Goal: Task Accomplishment & Management: Complete application form

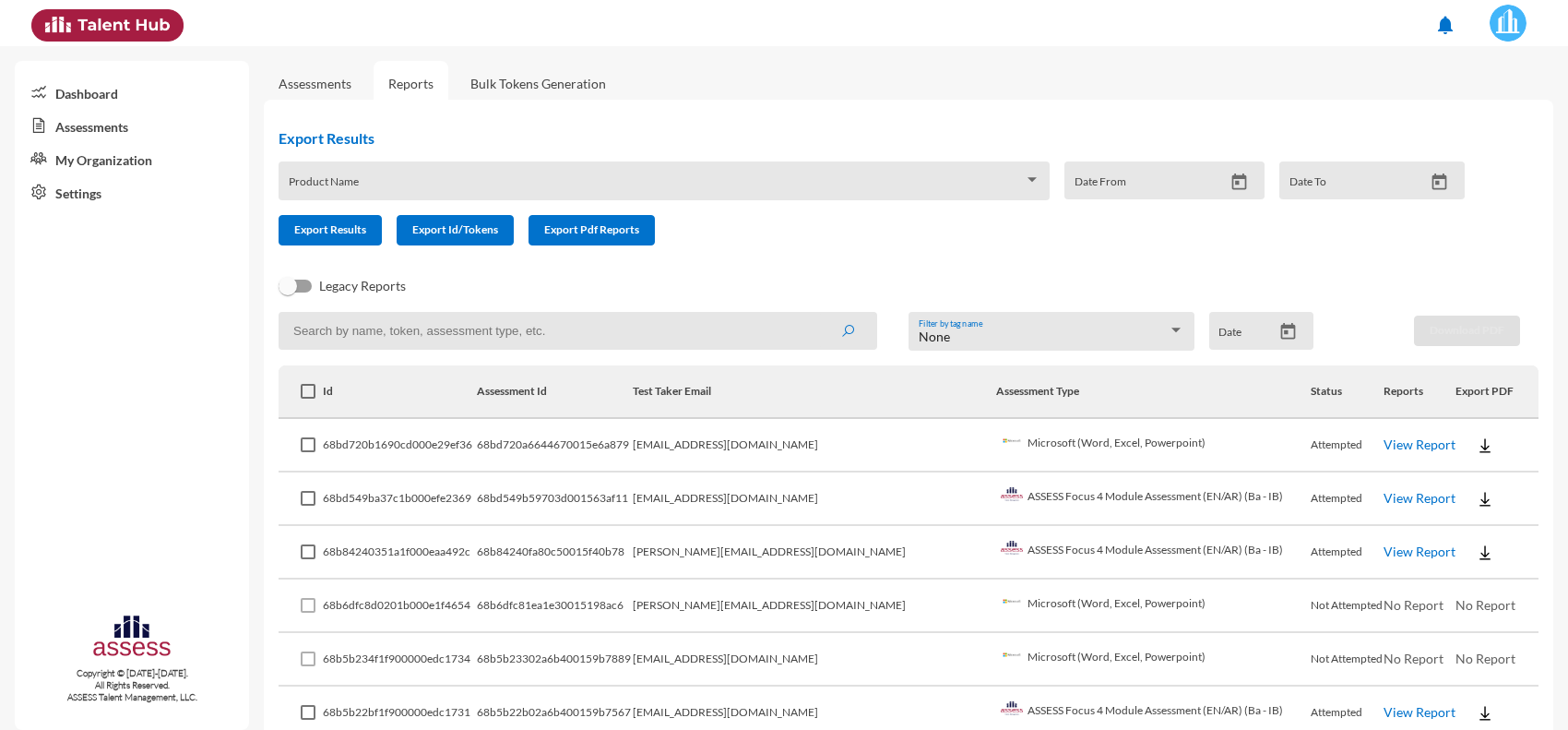
click at [323, 88] on link "Assessments" at bounding box center [315, 84] width 73 height 16
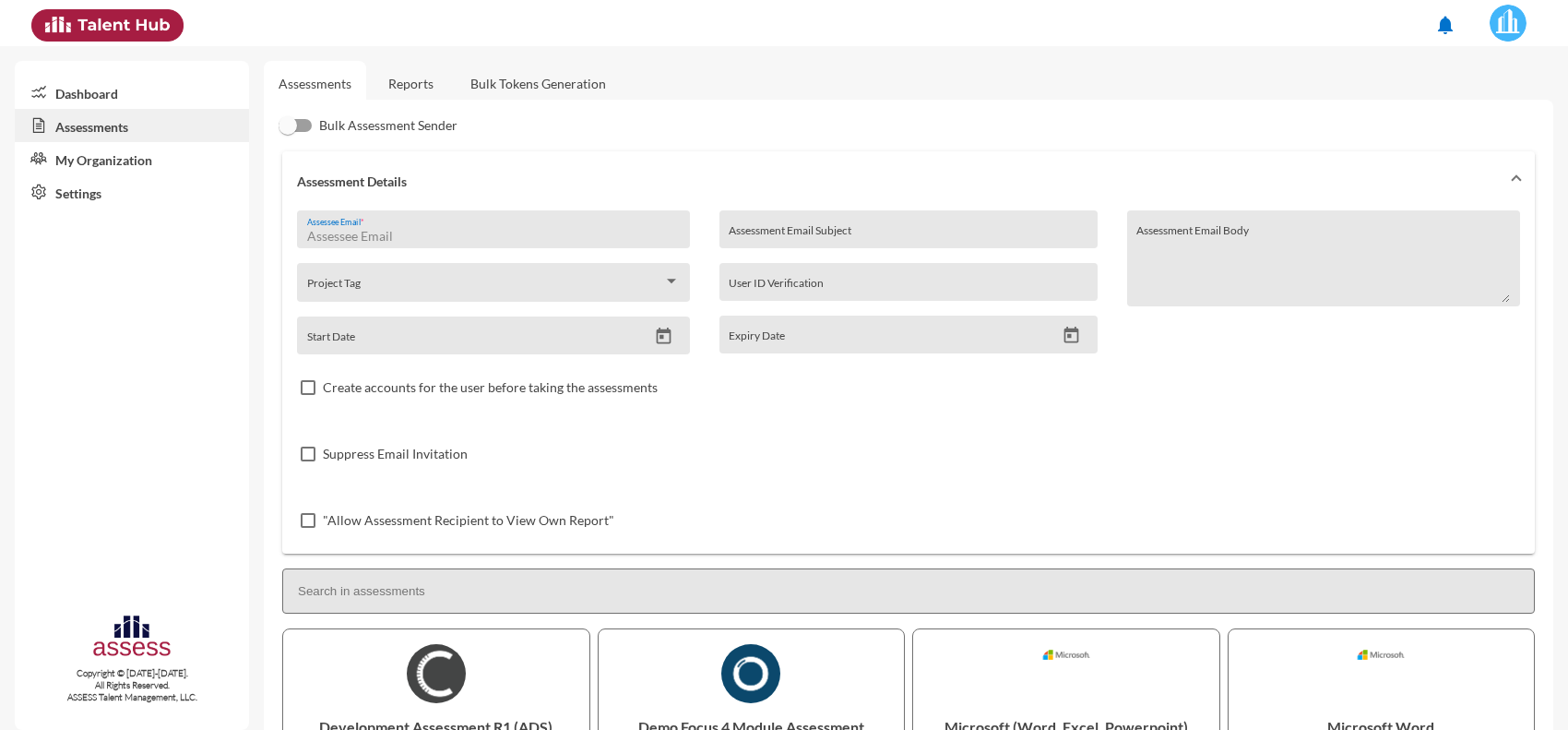
click at [452, 233] on input "Assessee Email *" at bounding box center [493, 236] width 373 height 15
paste input "[EMAIL_ADDRESS][DOMAIN_NAME]"
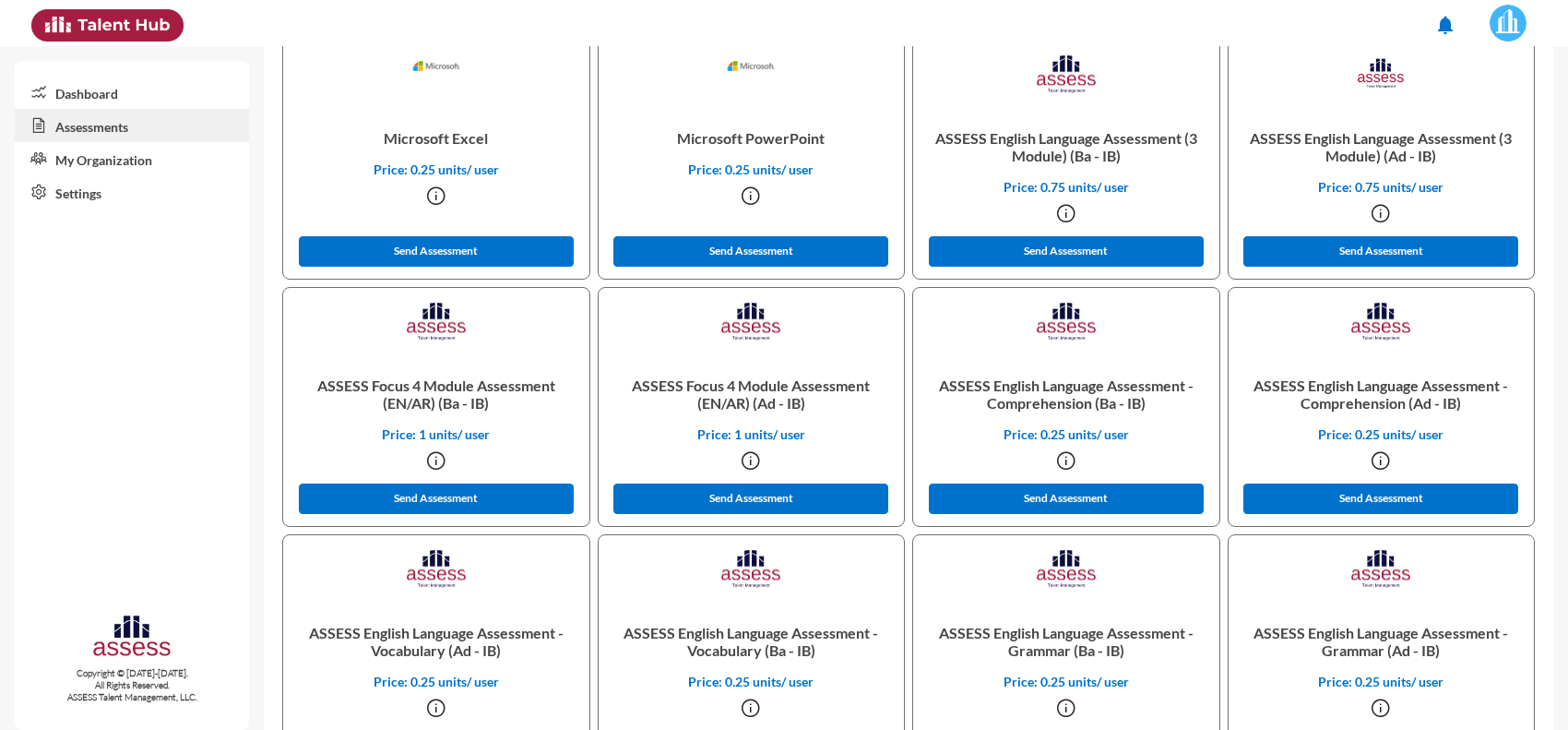
scroll to position [907, 0]
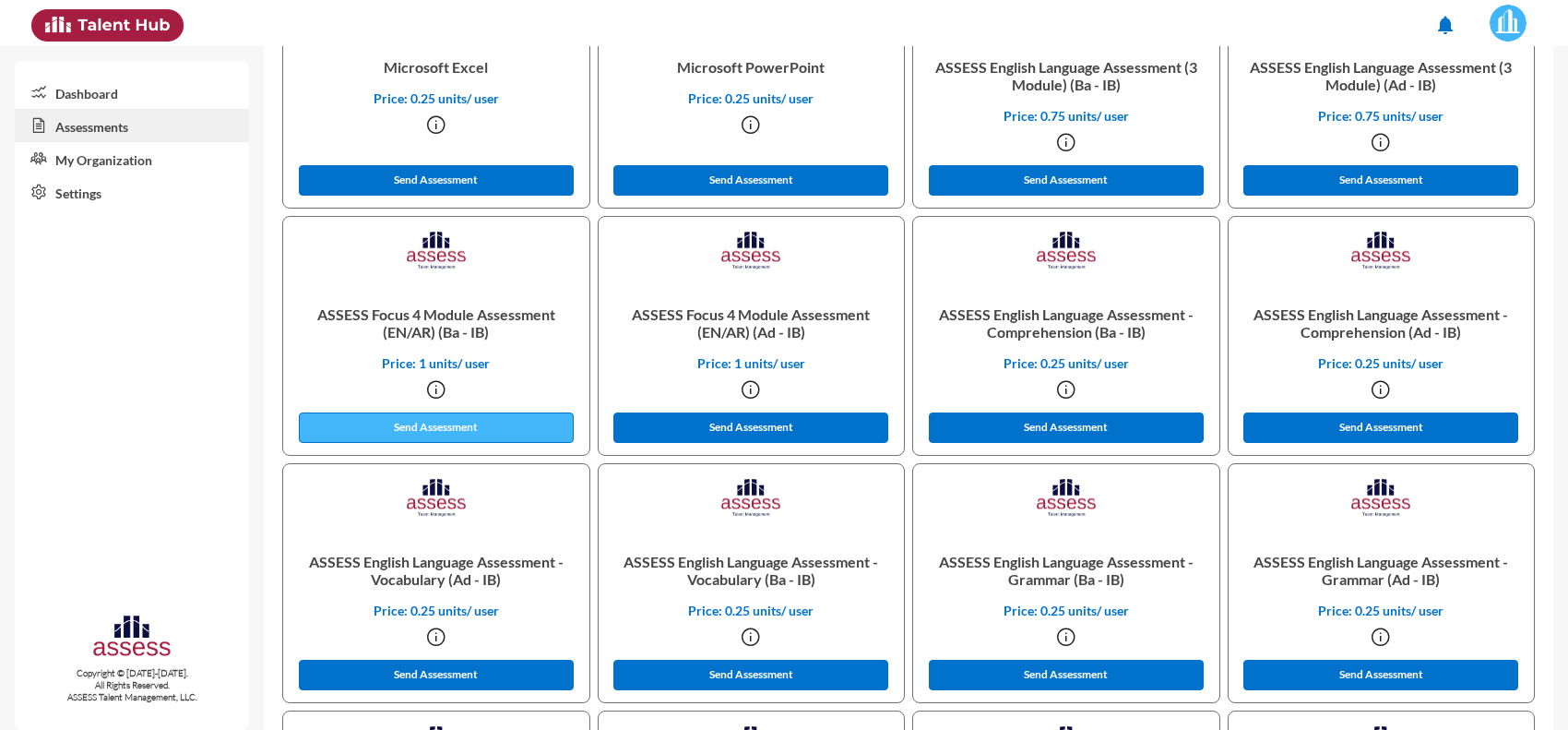
click at [517, 416] on button "Send Assessment" at bounding box center [436, 427] width 275 height 31
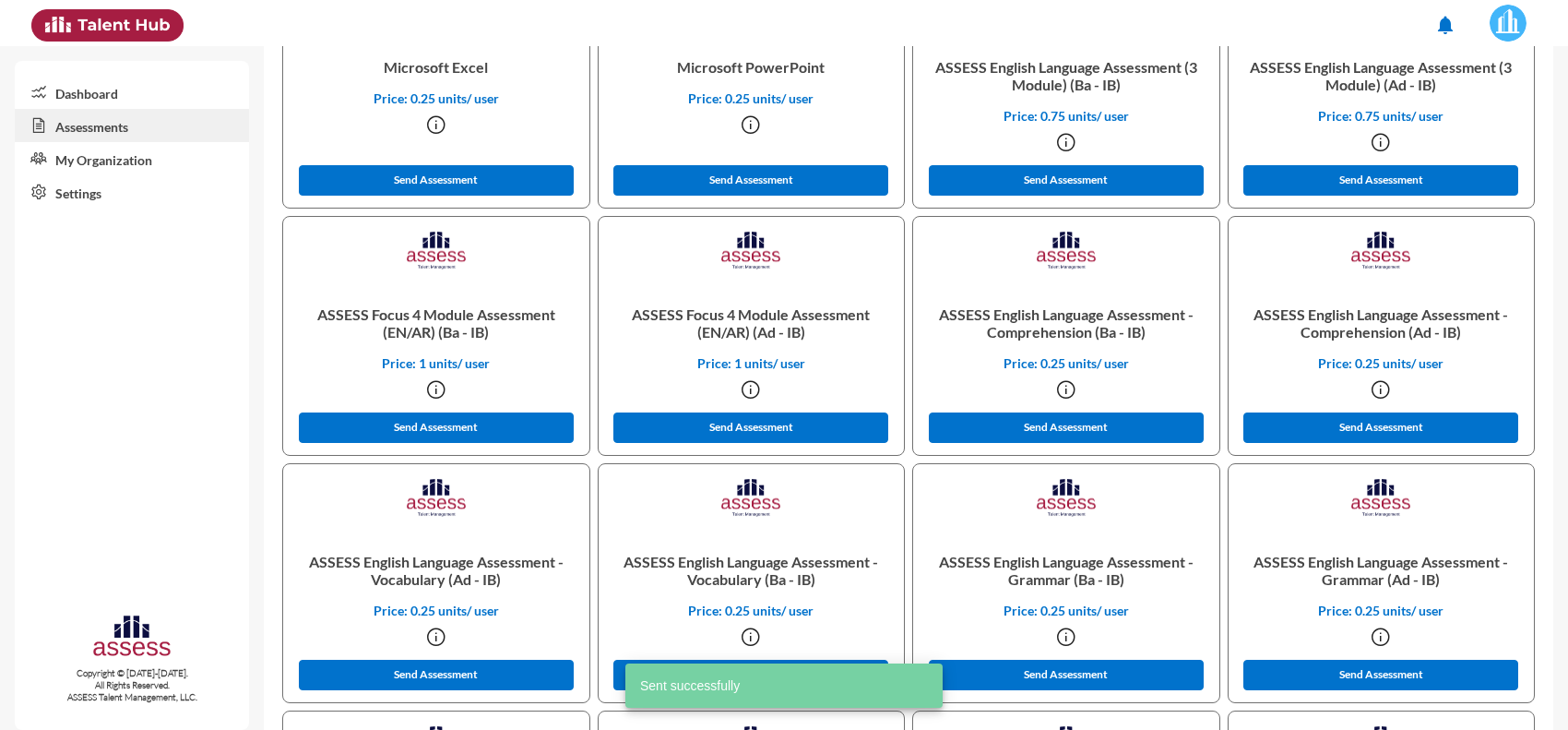
scroll to position [0, 0]
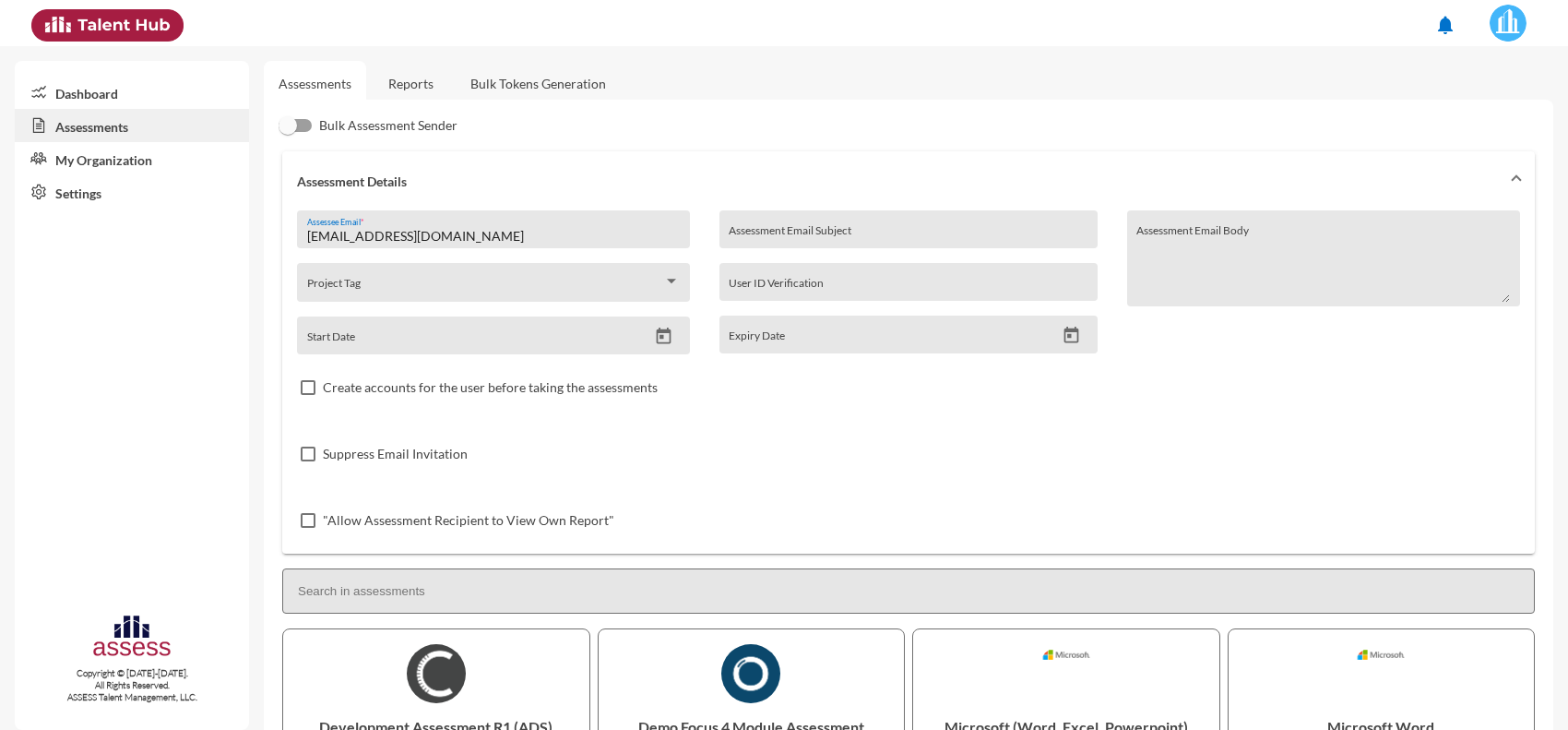
drag, startPoint x: 498, startPoint y: 240, endPoint x: 19, endPoint y: 247, distance: 479.1
click at [19, 247] on mat-sidenav-container "Dashboard Assessments My Organization Settings Copyright © [DATE]-[DATE]. All R…" at bounding box center [784, 387] width 1568 height 683
type input "ة"
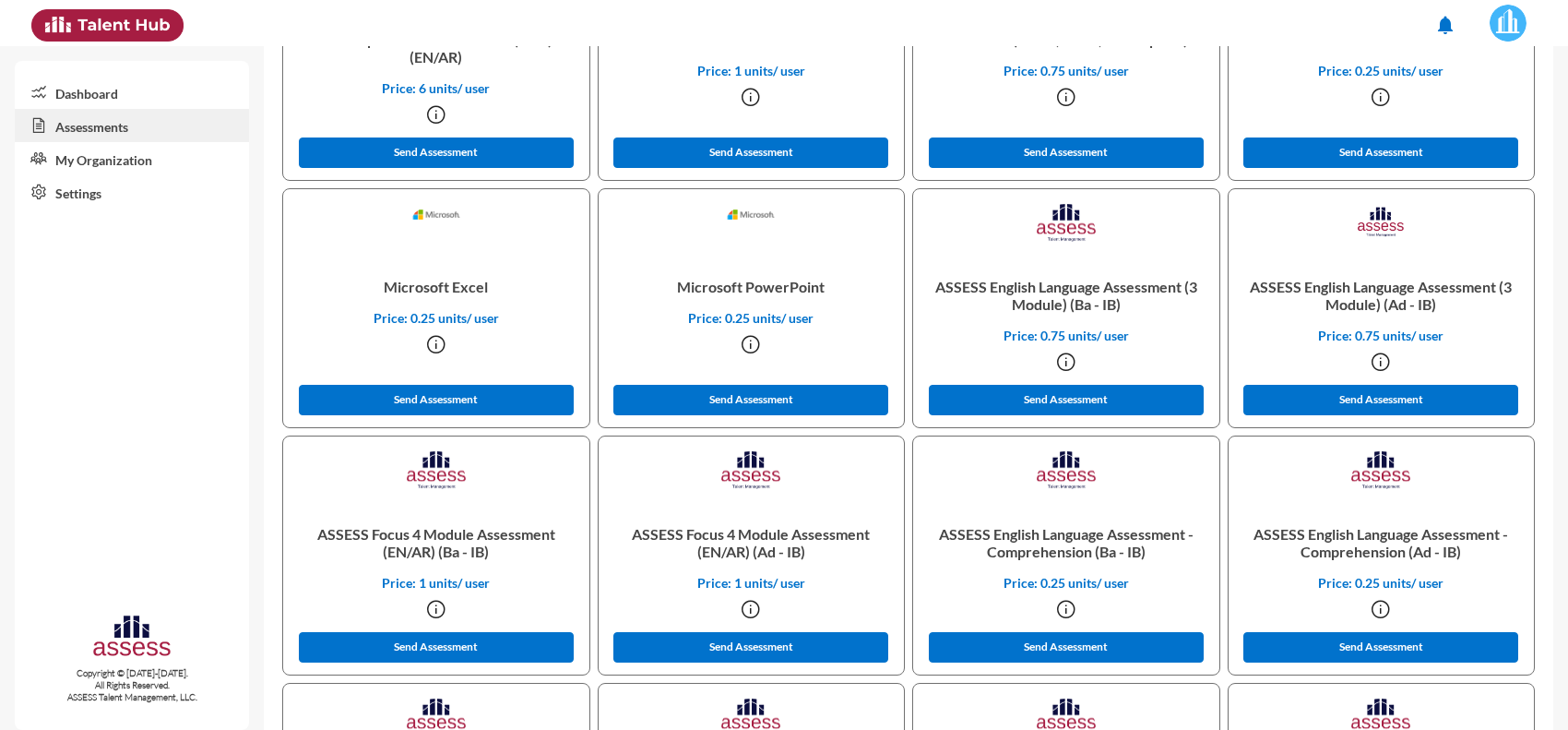
scroll to position [721, 0]
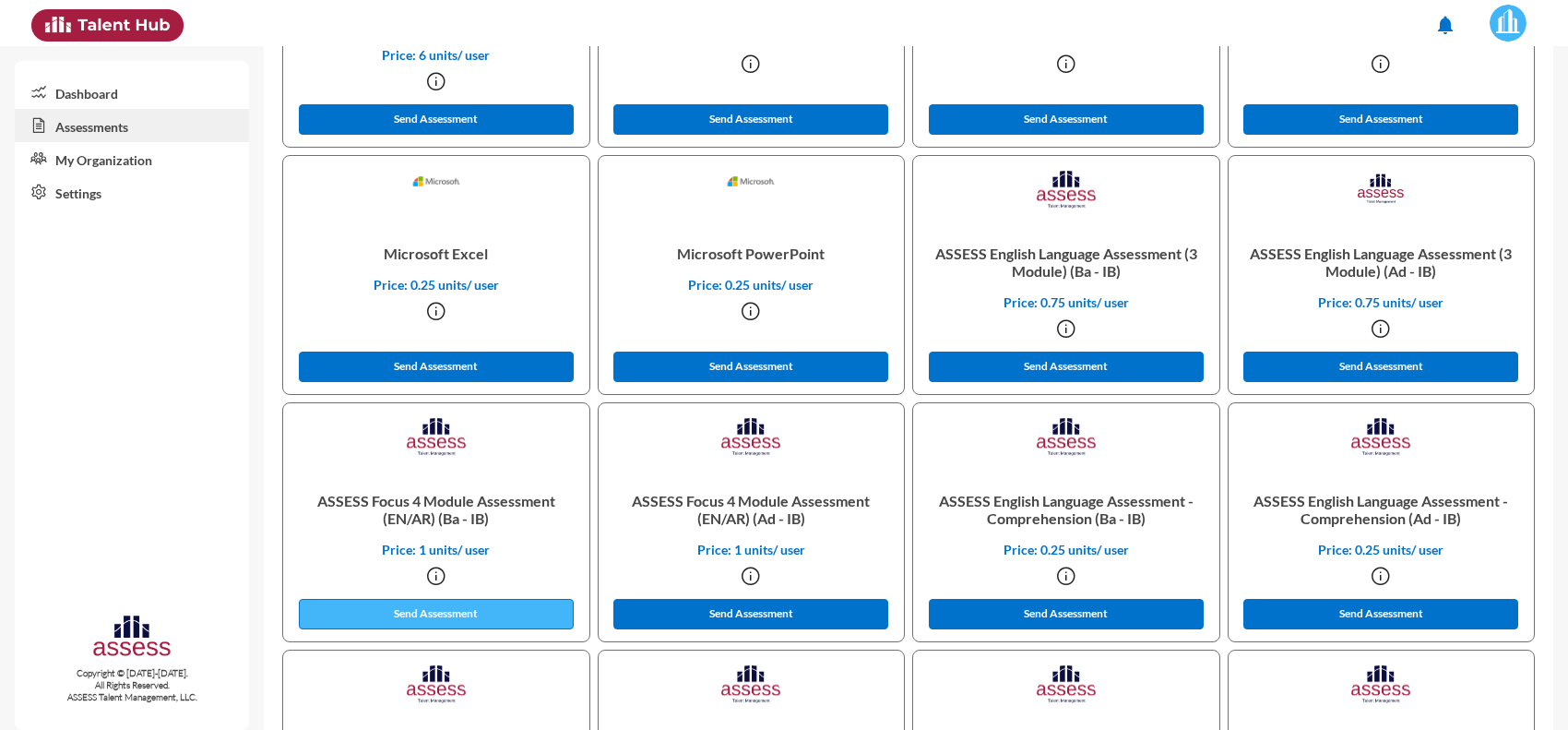
type input "[EMAIL_ADDRESS][DOMAIN_NAME]"
click at [473, 605] on button "Send Assessment" at bounding box center [436, 613] width 275 height 31
